Goal: Complete application form

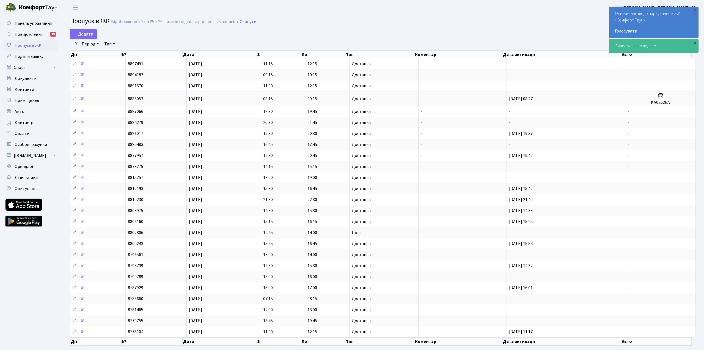
select select "25"
click at [84, 36] on span "Додати" at bounding box center [84, 34] width 20 height 6
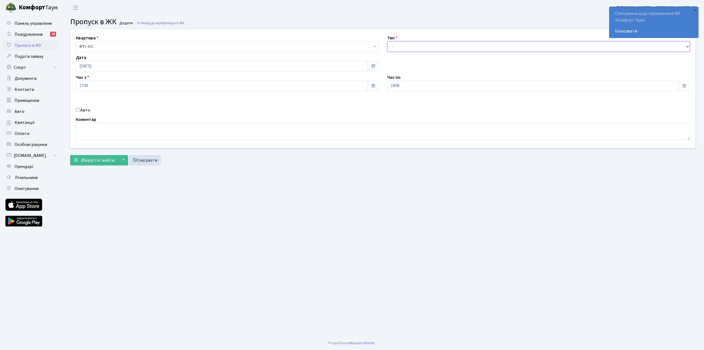
click at [420, 46] on select "- Доставка Таксі Гості Сервіс" at bounding box center [538, 46] width 303 height 10
select select "1"
click at [387, 41] on select "- Доставка Таксі Гості Сервіс" at bounding box center [538, 46] width 303 height 10
click at [104, 161] on span "Зберегти і вийти" at bounding box center [98, 160] width 34 height 6
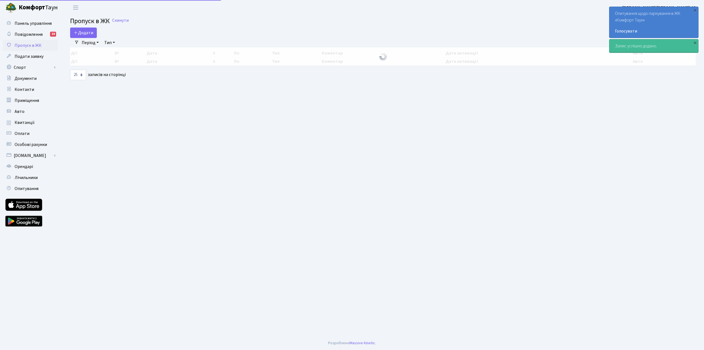
select select "25"
